Goal: Task Accomplishment & Management: Manage account settings

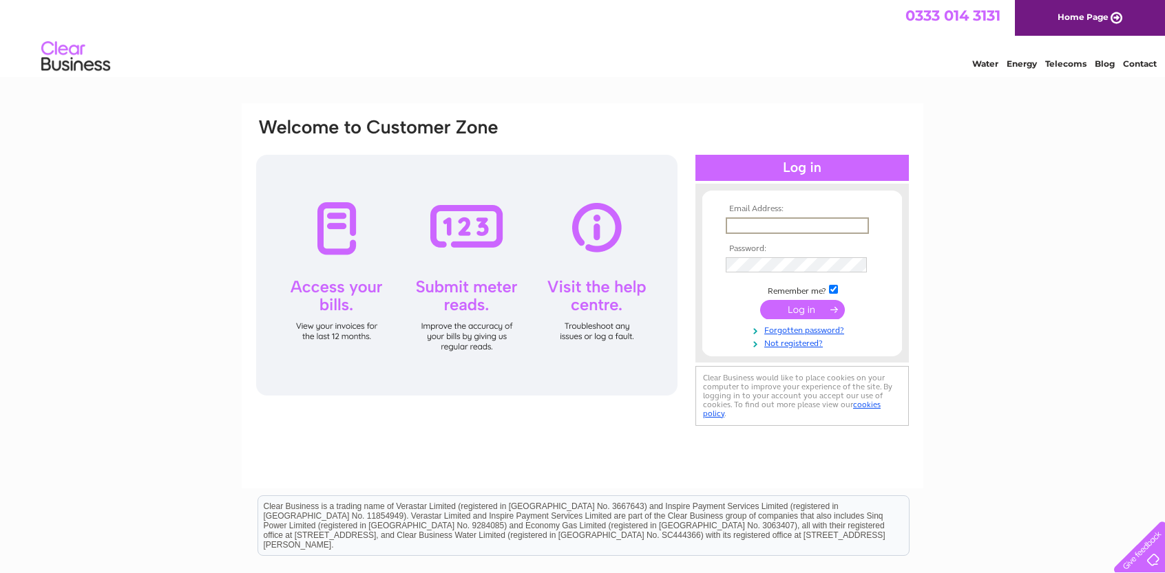
click at [771, 226] on input "text" at bounding box center [797, 226] width 143 height 17
type input "[EMAIL_ADDRESS][DOMAIN_NAME]"
click at [800, 308] on input "submit" at bounding box center [802, 310] width 85 height 19
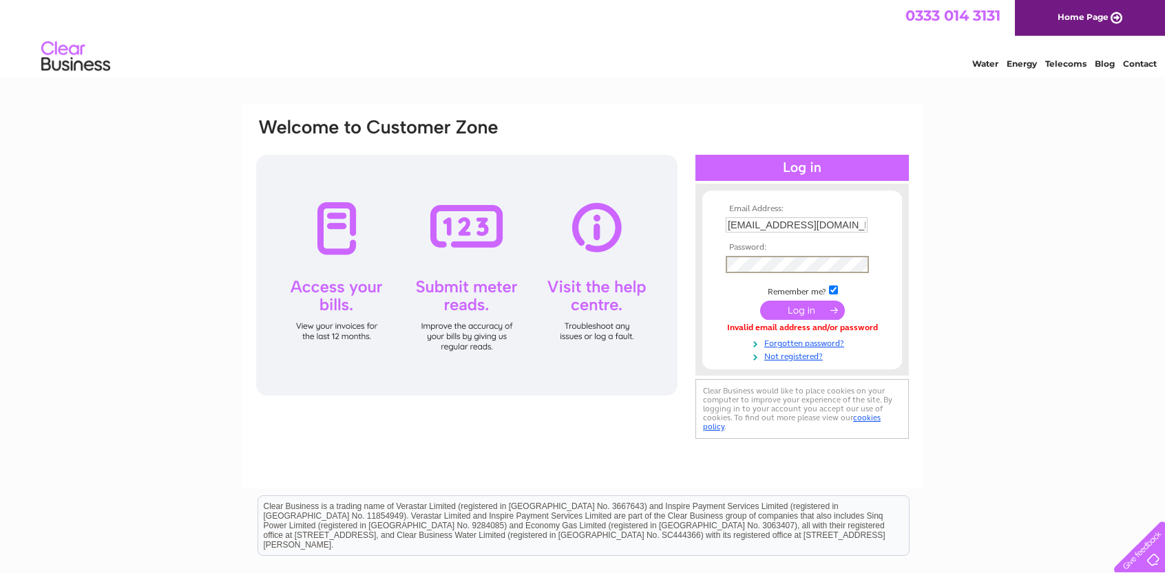
click at [814, 312] on input "submit" at bounding box center [802, 310] width 85 height 19
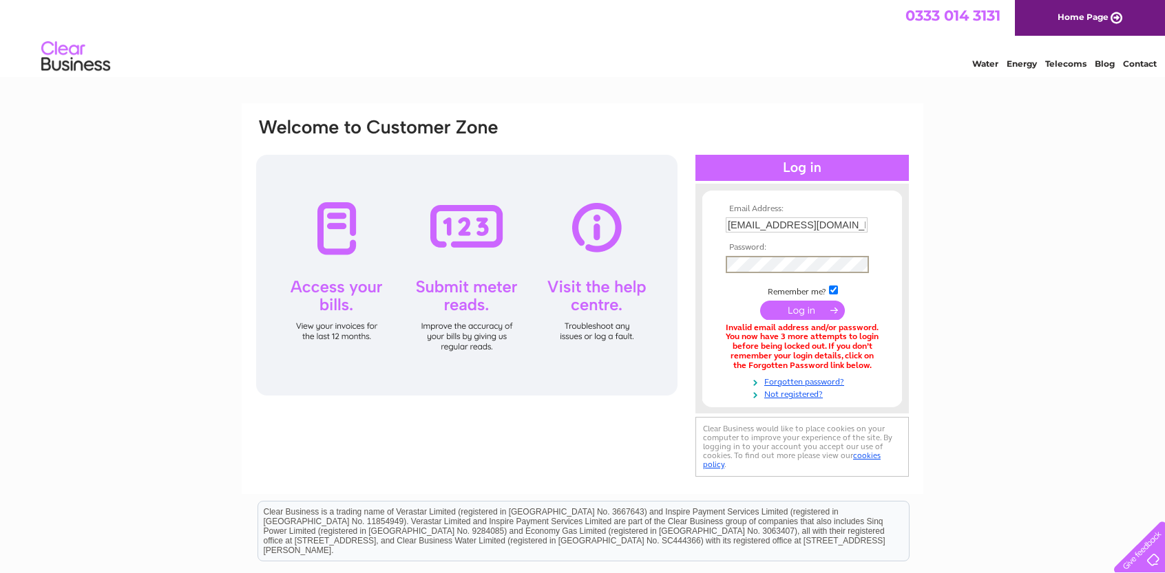
click at [793, 313] on input "submit" at bounding box center [802, 310] width 85 height 19
click at [812, 226] on input "[EMAIL_ADDRESS][DOMAIN_NAME]" at bounding box center [797, 226] width 143 height 17
click at [800, 383] on link "Forgotten password?" at bounding box center [804, 380] width 156 height 13
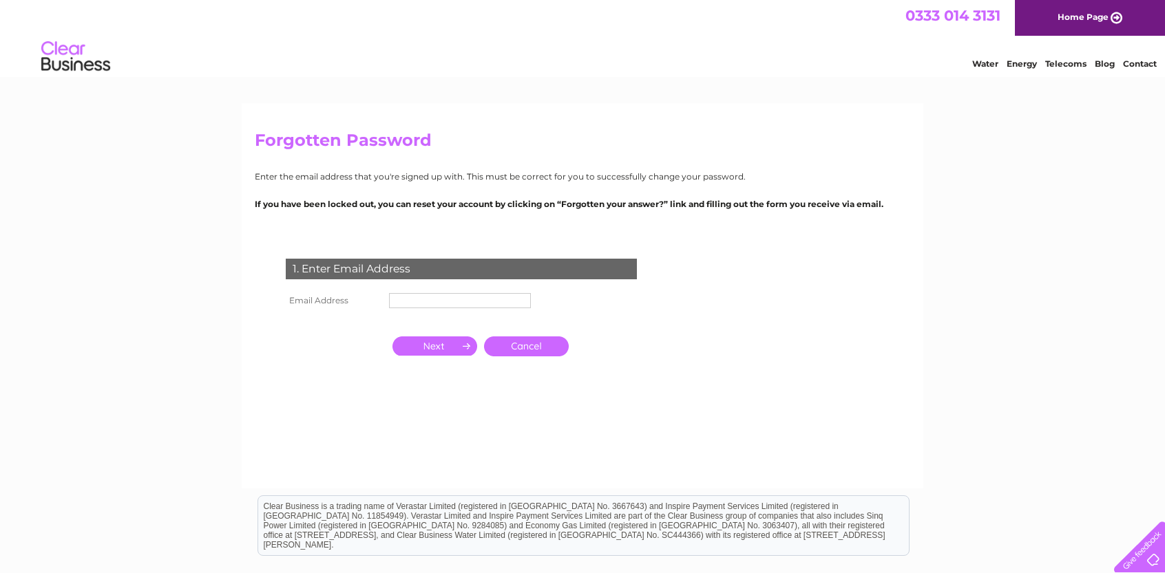
click at [475, 304] on input "text" at bounding box center [460, 300] width 142 height 15
type input "[EMAIL_ADDRESS][DOMAIN_NAME]"
click at [457, 355] on input "button" at bounding box center [434, 346] width 85 height 19
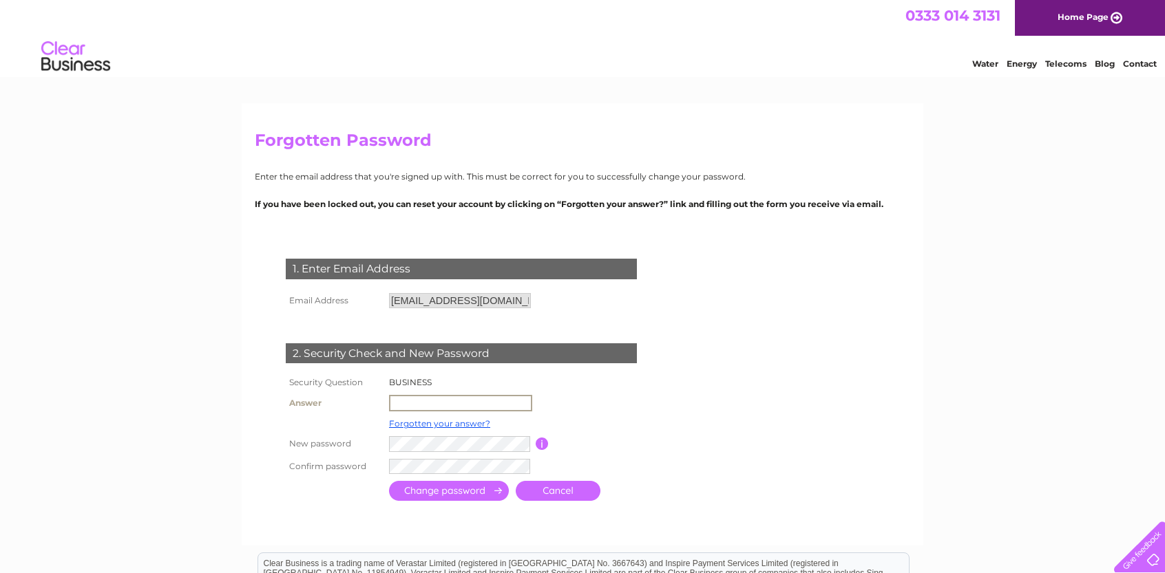
click at [432, 407] on input "text" at bounding box center [460, 403] width 143 height 17
type input "GOLF"
click at [545, 442] on input "button" at bounding box center [540, 442] width 13 height 12
click at [484, 488] on input "submit" at bounding box center [449, 492] width 120 height 20
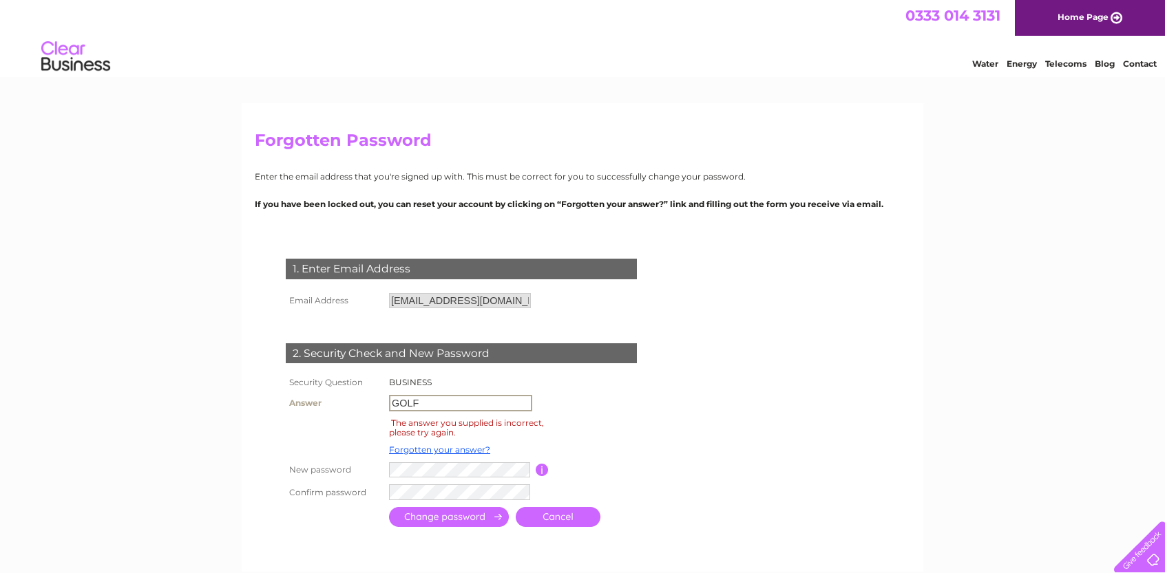
drag, startPoint x: 452, startPoint y: 402, endPoint x: 319, endPoint y: 393, distance: 132.5
click at [332, 397] on tr "Answer GOLF" at bounding box center [477, 403] width 390 height 23
type input "GOLF CLUB"
click at [447, 520] on input "submit" at bounding box center [449, 517] width 120 height 20
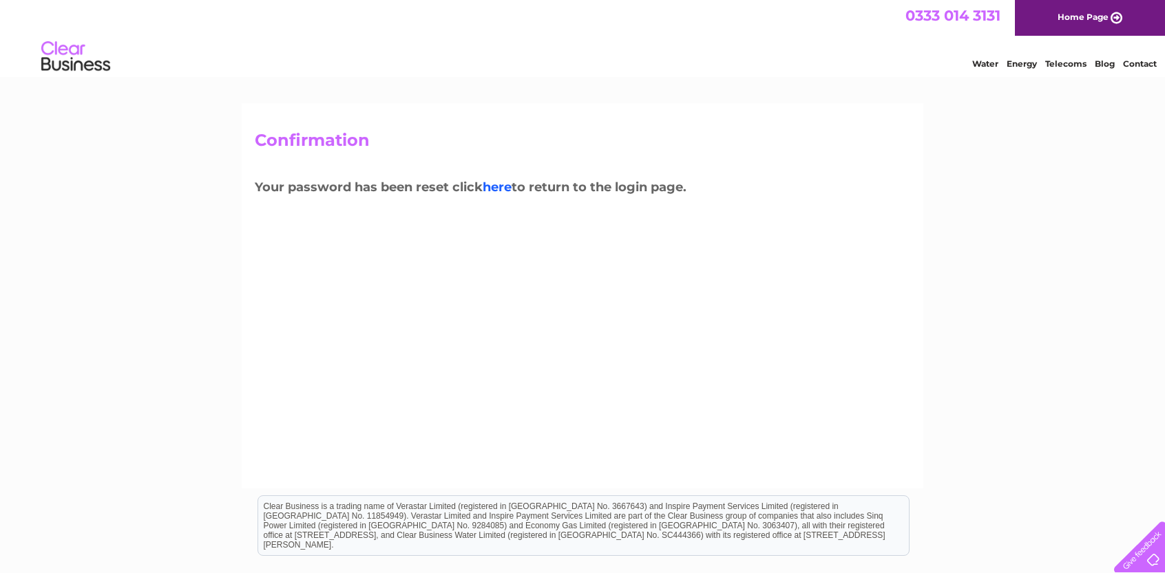
click at [496, 185] on link "here" at bounding box center [497, 187] width 29 height 15
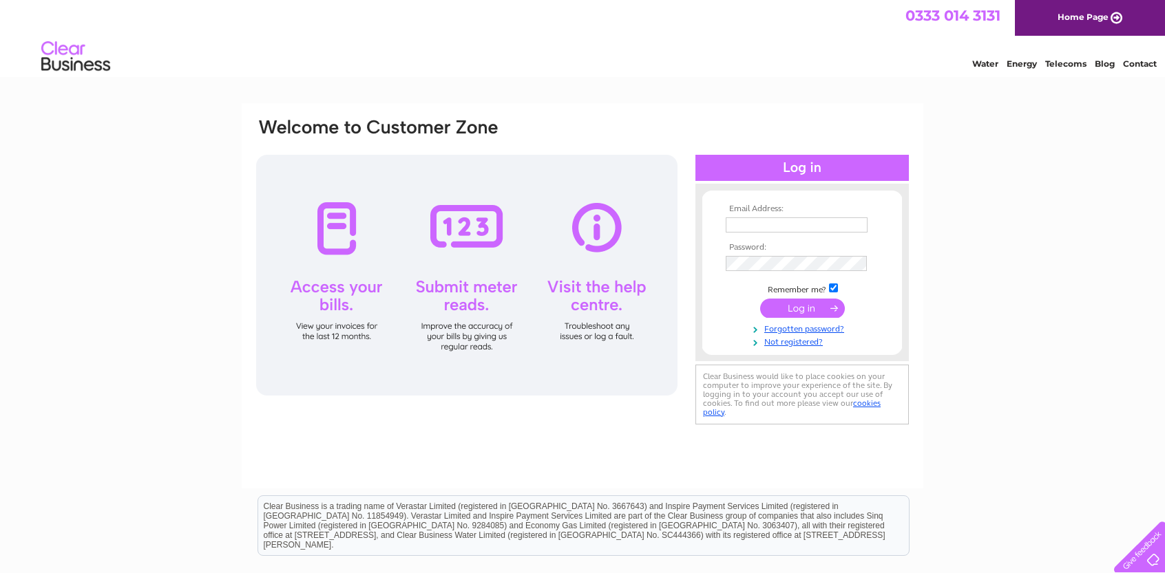
click at [735, 220] on input "text" at bounding box center [797, 225] width 142 height 15
type input "[EMAIL_ADDRESS][DOMAIN_NAME]"
click at [790, 308] on input "submit" at bounding box center [802, 310] width 85 height 19
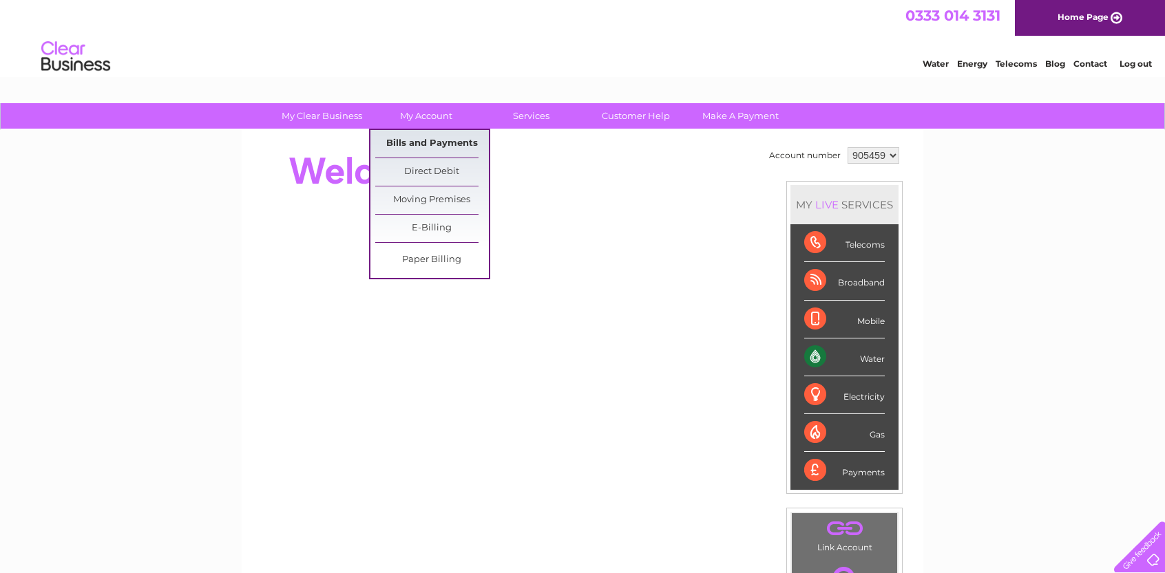
click at [420, 142] on link "Bills and Payments" at bounding box center [432, 144] width 114 height 28
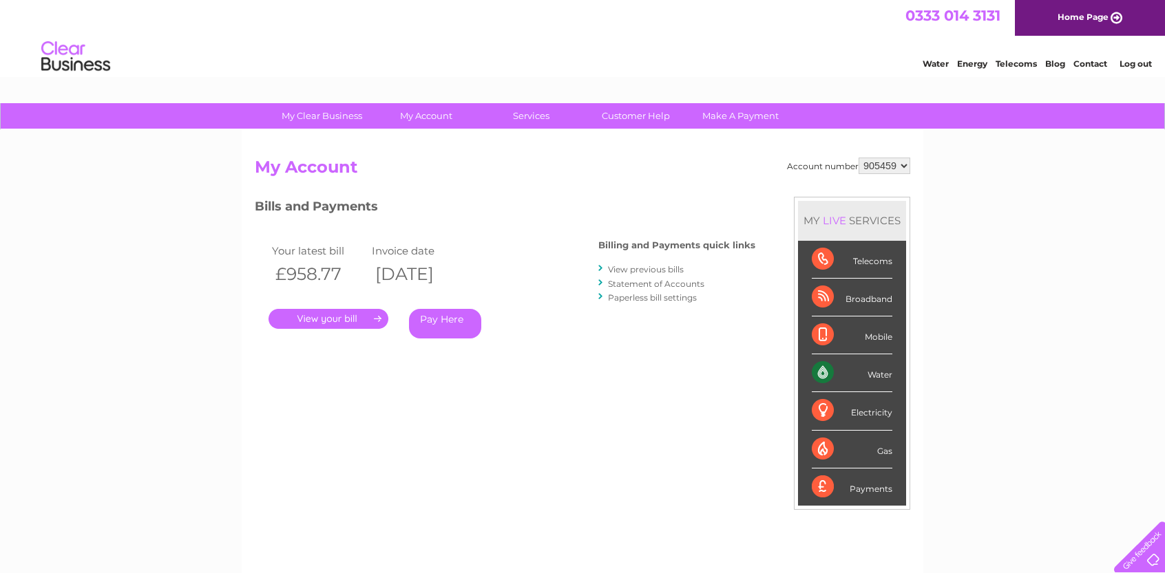
click at [648, 271] on link "View previous bills" at bounding box center [646, 269] width 76 height 10
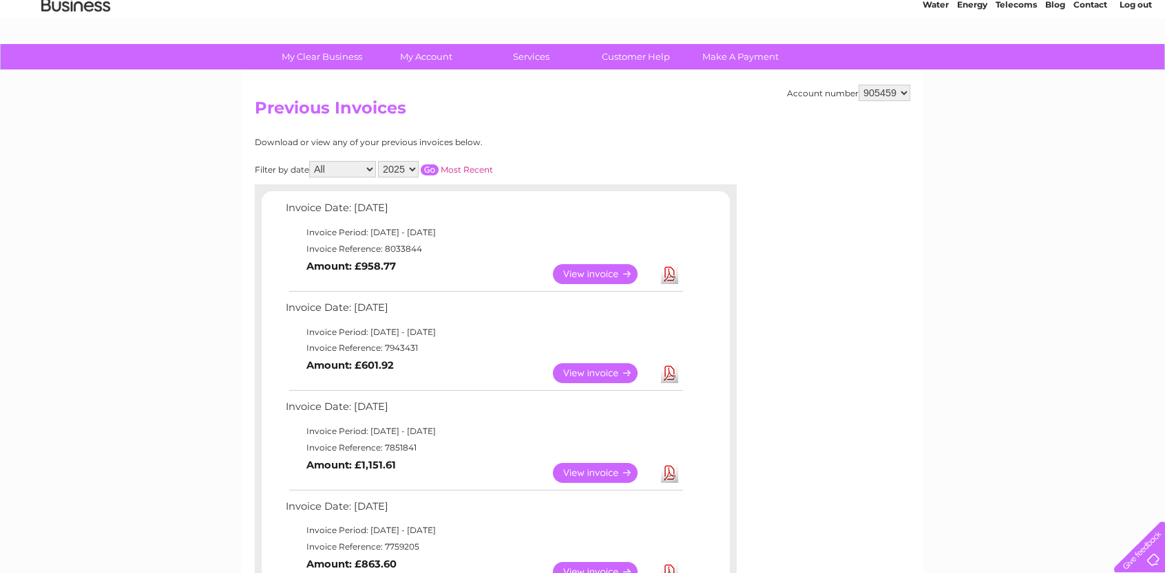
scroll to position [138, 0]
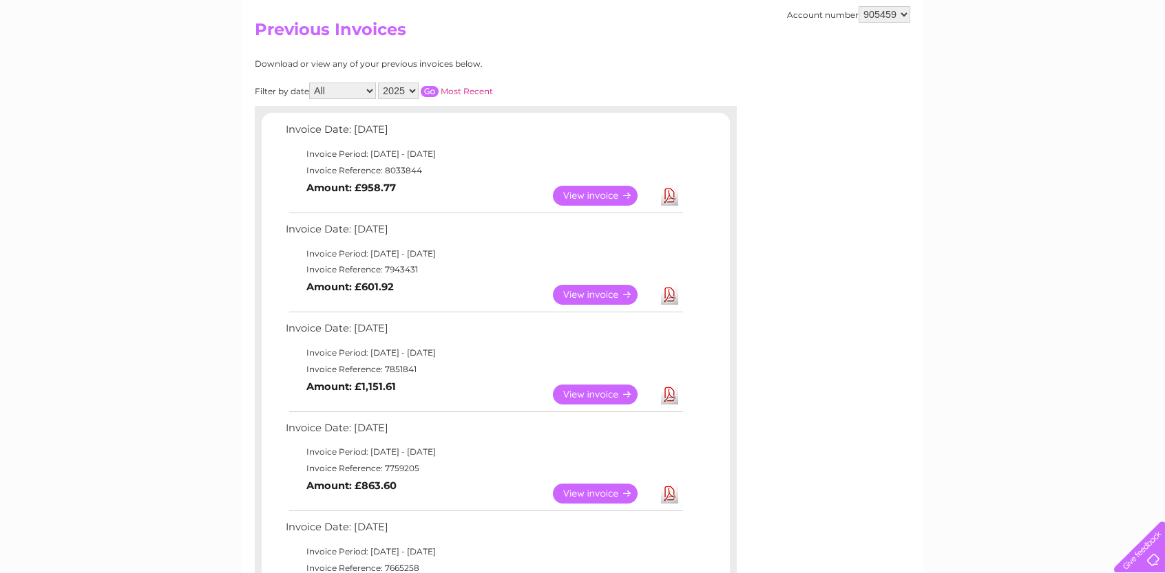
click at [671, 297] on link "Download" at bounding box center [669, 295] width 17 height 20
click at [671, 197] on link "Download" at bounding box center [669, 196] width 17 height 20
